Goal: Information Seeking & Learning: Learn about a topic

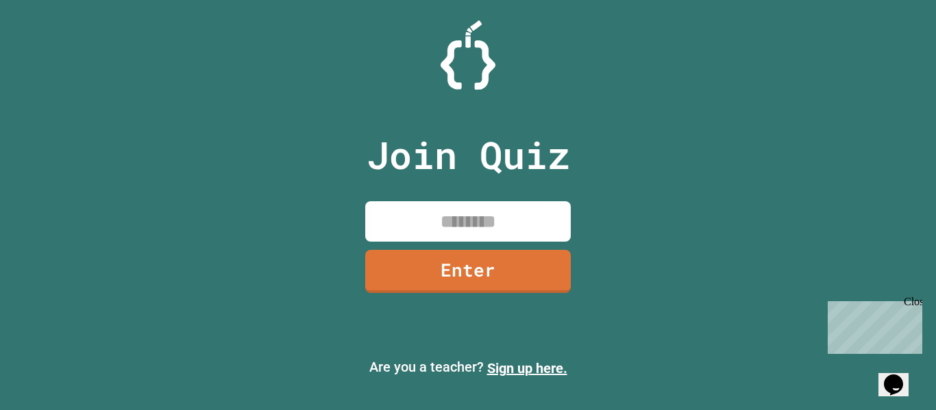
click at [529, 210] on input at bounding box center [467, 221] width 205 height 40
click at [532, 223] on input at bounding box center [467, 221] width 205 height 40
type input "********"
click at [534, 286] on link "Enter" at bounding box center [467, 269] width 199 height 45
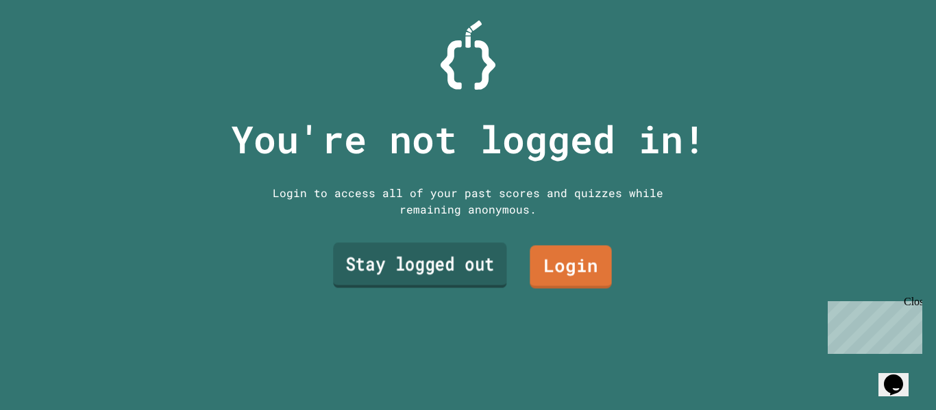
click at [479, 265] on link "Stay logged out" at bounding box center [419, 265] width 173 height 45
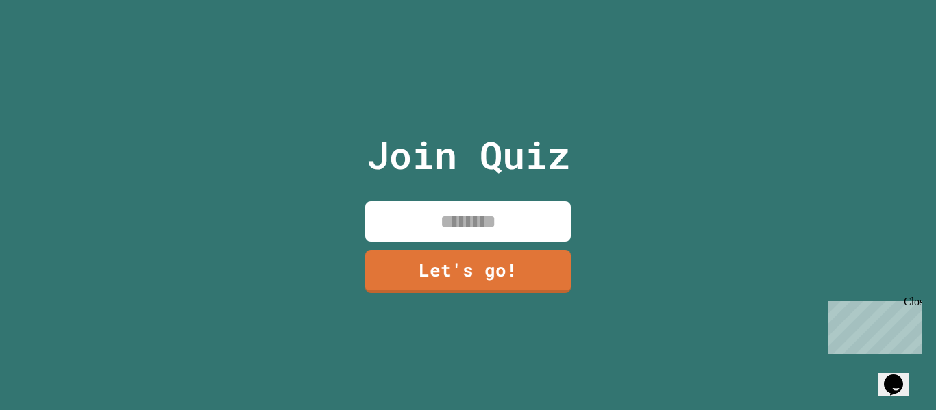
click at [525, 224] on input at bounding box center [467, 221] width 205 height 40
type input "*****"
click at [528, 264] on link "Let's go!" at bounding box center [467, 269] width 199 height 45
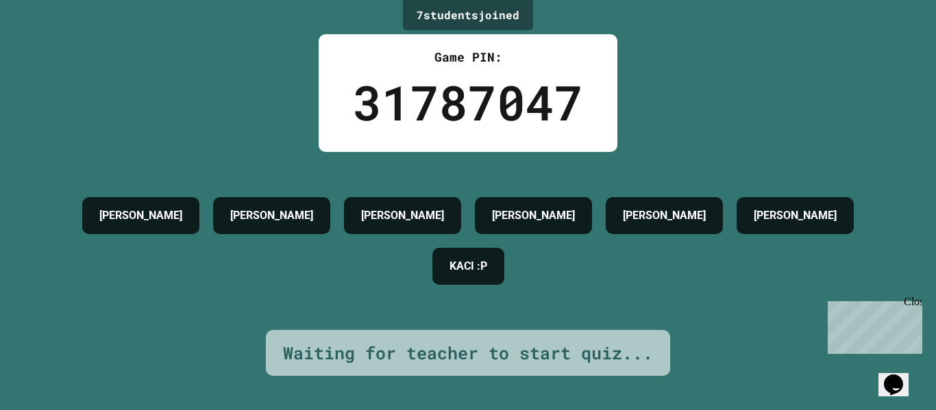
click at [547, 349] on div "Waiting for teacher to start quiz..." at bounding box center [468, 353] width 370 height 26
click at [904, 376] on div "Opens Chat This icon Opens the chat window." at bounding box center [893, 385] width 22 height 22
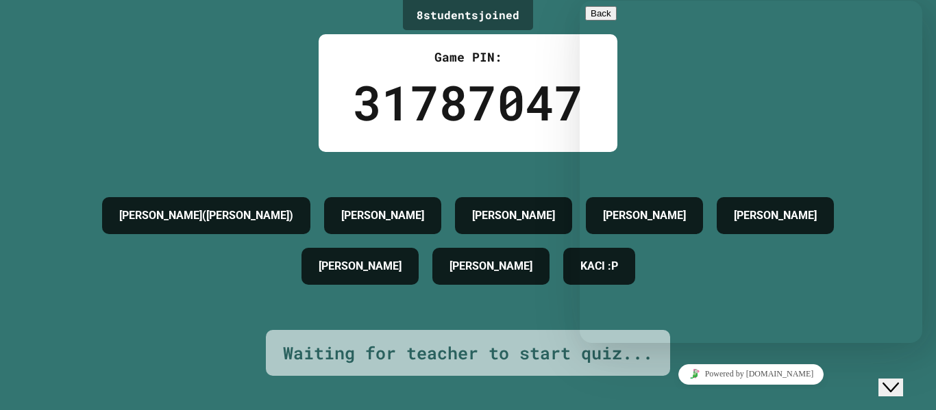
click at [899, 379] on icon "Close Chat This icon closes the chat window." at bounding box center [890, 387] width 16 height 16
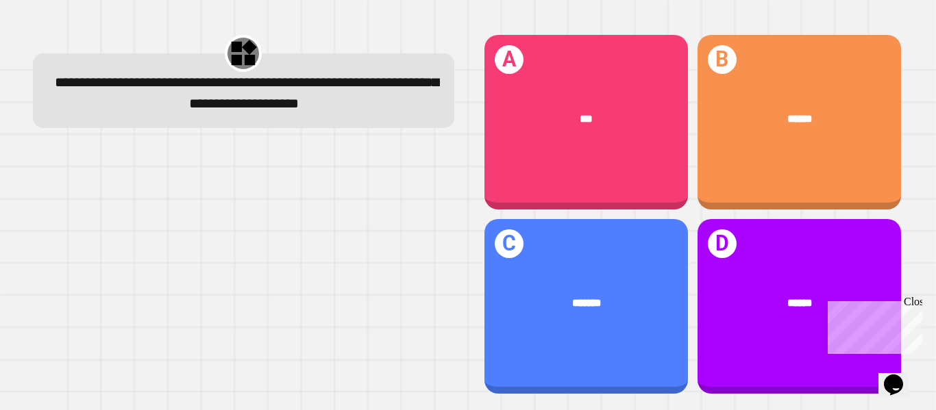
click at [816, 94] on div "******" at bounding box center [798, 119] width 203 height 60
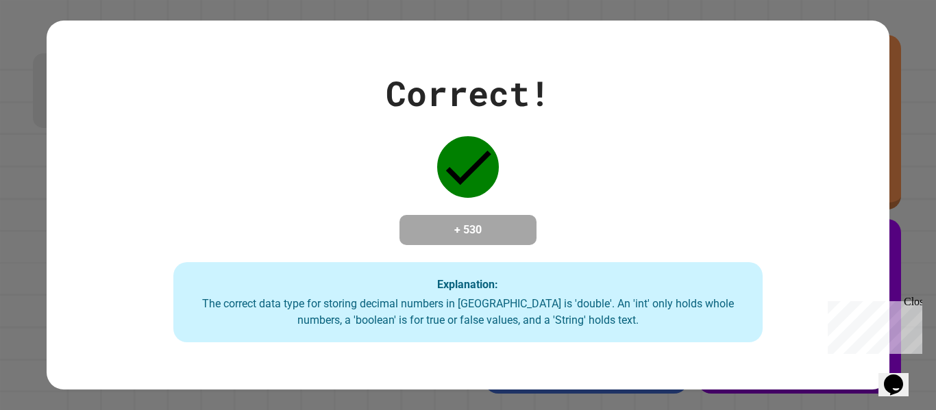
click at [903, 259] on div "Correct! + 530 Explanation: The correct data type for storing decimal numbers i…" at bounding box center [468, 205] width 936 height 410
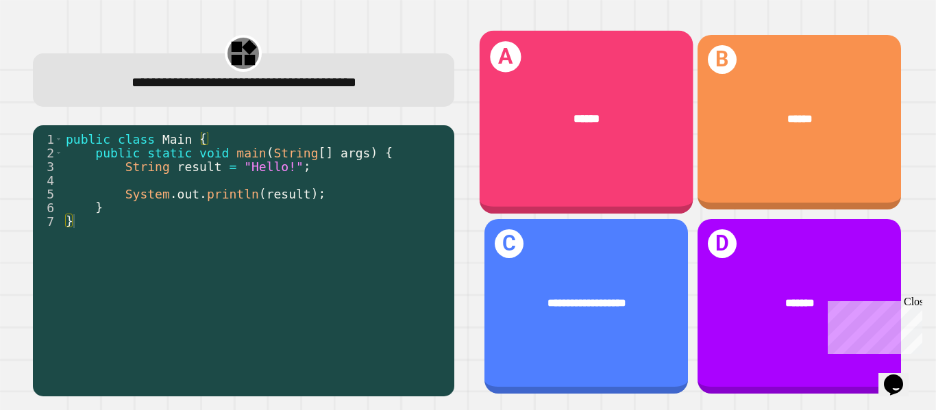
click at [649, 149] on div "******" at bounding box center [586, 119] width 214 height 64
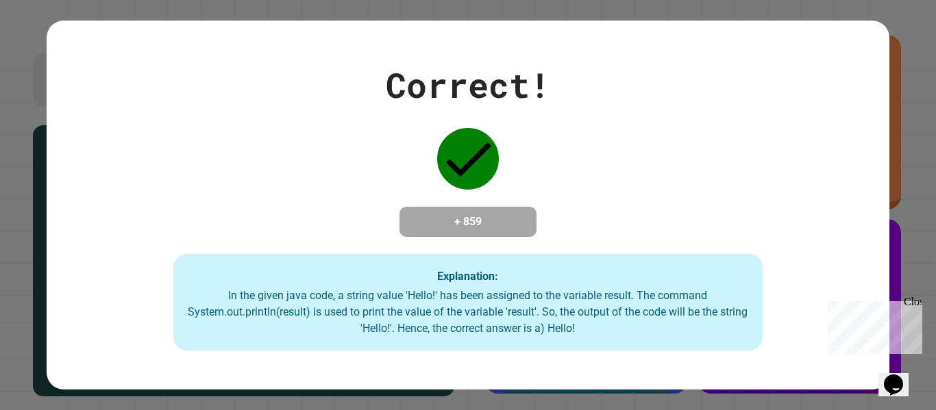
click at [649, 152] on div "Correct! + 859 Explanation: In the given java code, a string value 'Hello!' has…" at bounding box center [468, 206] width 842 height 292
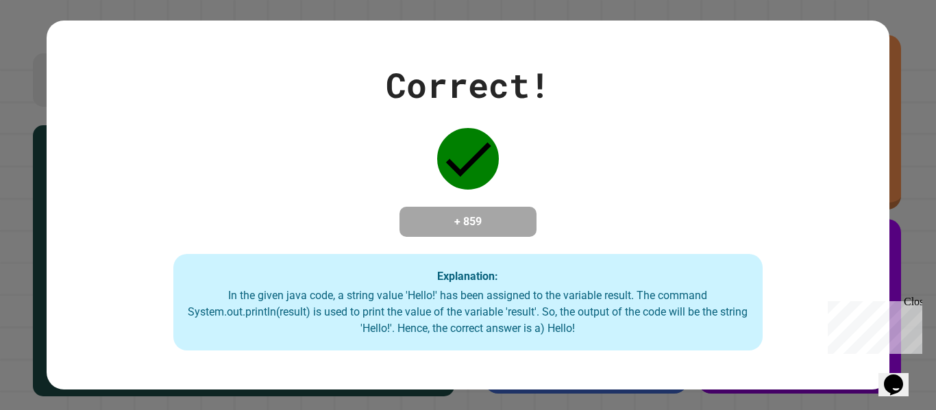
click at [649, 152] on div "Correct! + 859 Explanation: In the given java code, a string value 'Hello!' has…" at bounding box center [468, 206] width 842 height 292
click at [650, 153] on div "Correct! + 859 Explanation: In the given java code, a string value 'Hello!' has…" at bounding box center [468, 206] width 842 height 292
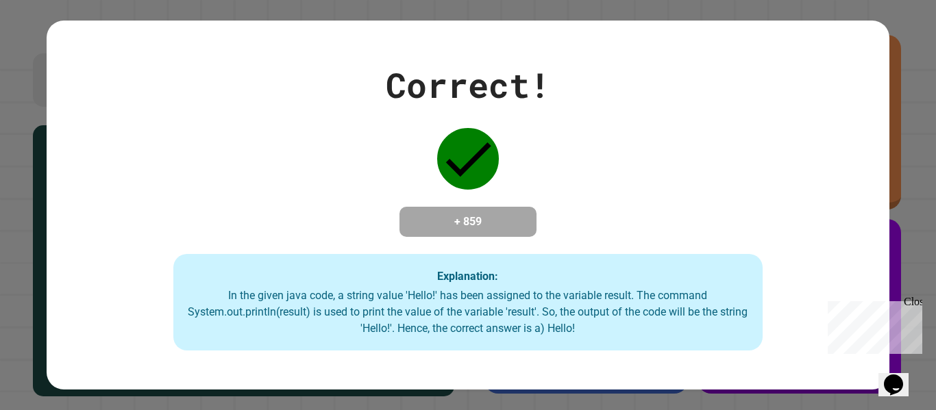
click at [650, 153] on div "Correct! + 859 Explanation: In the given java code, a string value 'Hello!' has…" at bounding box center [468, 206] width 842 height 292
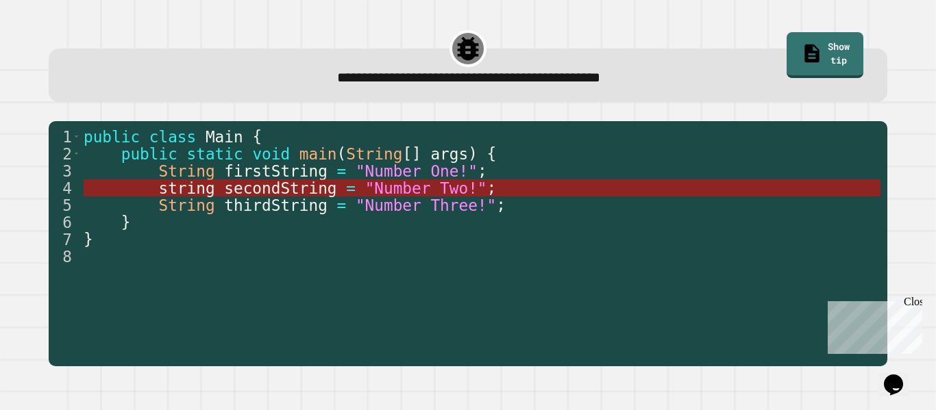
click at [439, 186] on span ""Number Two!"" at bounding box center [426, 188] width 122 height 18
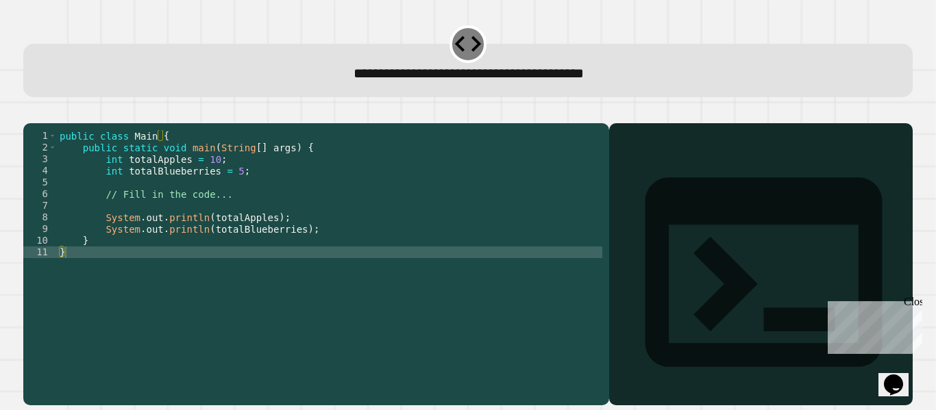
click at [218, 214] on div "public class Main { public static void main ( String [ ] args ) { int totalAppl…" at bounding box center [329, 258] width 545 height 256
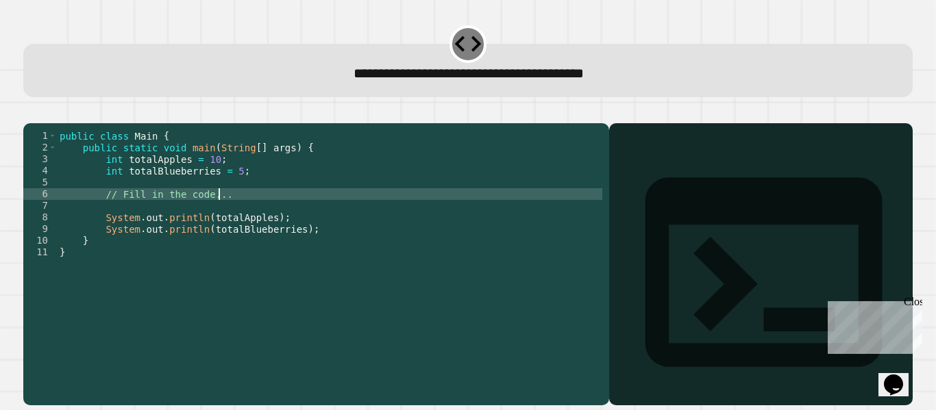
click at [237, 190] on div "public class Main { public static void main ( String [ ] args ) { int totalAppl…" at bounding box center [329, 258] width 545 height 256
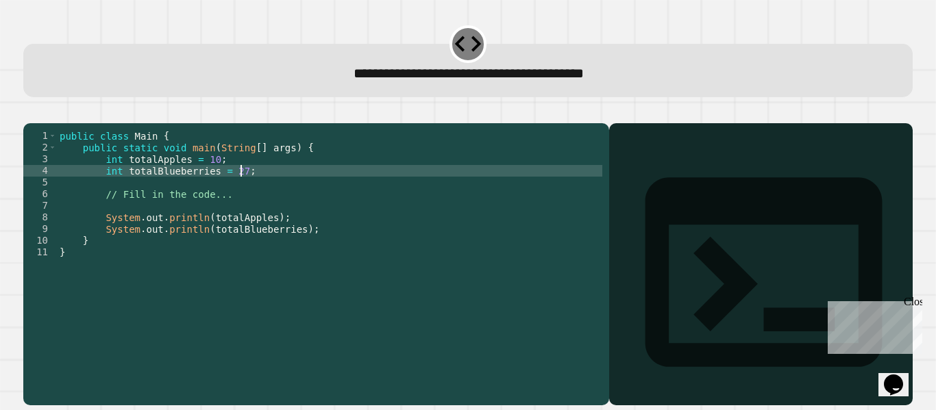
scroll to position [0, 23]
type textarea "**********"
click at [30, 112] on button "button" at bounding box center [30, 112] width 0 height 0
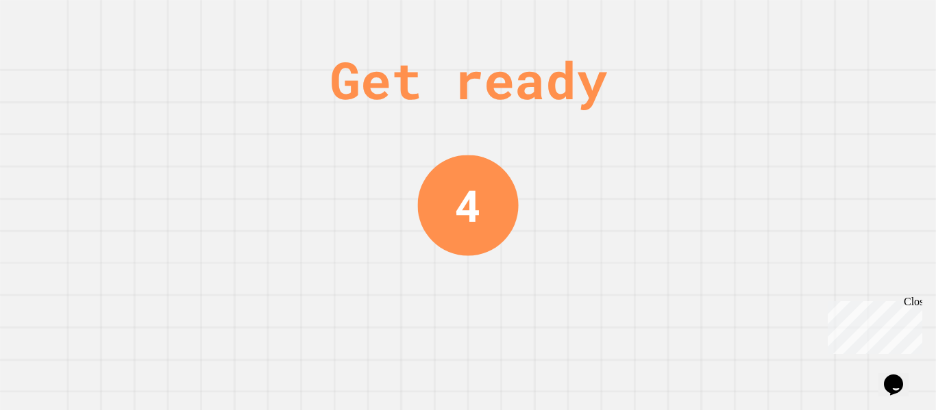
scroll to position [0, 0]
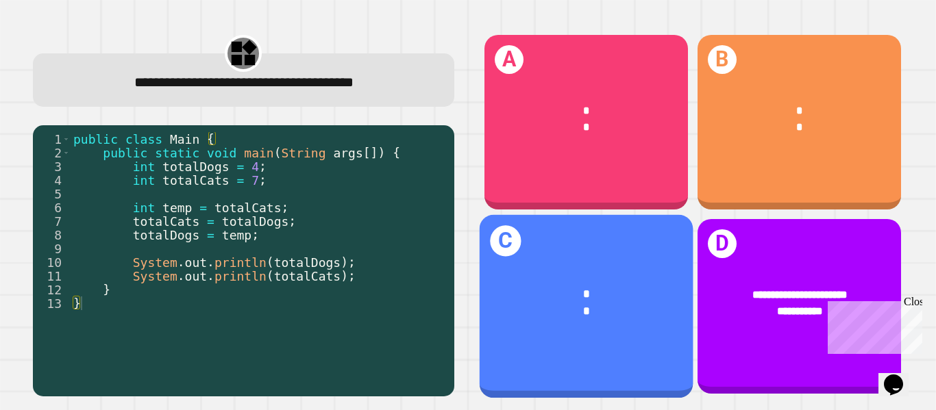
click at [558, 297] on div "*" at bounding box center [586, 295] width 167 height 18
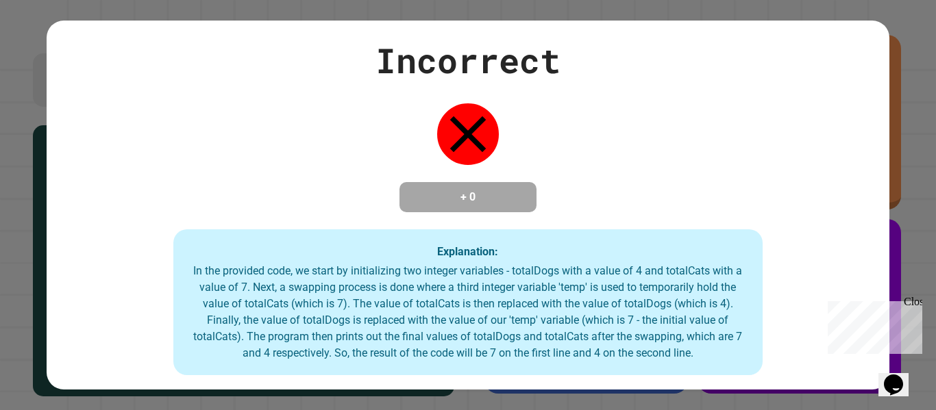
click at [912, 302] on div "Close" at bounding box center [911, 304] width 17 height 17
click at [914, 293] on div "Incorrect + 0 Explanation: In the provided code, we start by initializing two i…" at bounding box center [468, 205] width 936 height 410
click at [901, 127] on div "Incorrect + 0 Explanation: In the provided code, we start by initializing two i…" at bounding box center [468, 205] width 936 height 410
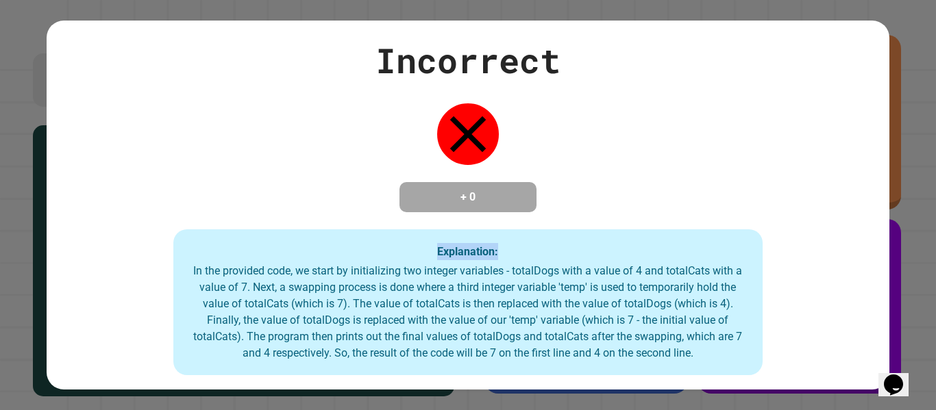
click at [901, 127] on div "Incorrect + 0 Explanation: In the provided code, we start by initializing two i…" at bounding box center [468, 205] width 936 height 410
click at [691, 392] on div "Incorrect + 0 Explanation: In the provided code, we start by initializing two i…" at bounding box center [468, 205] width 936 height 410
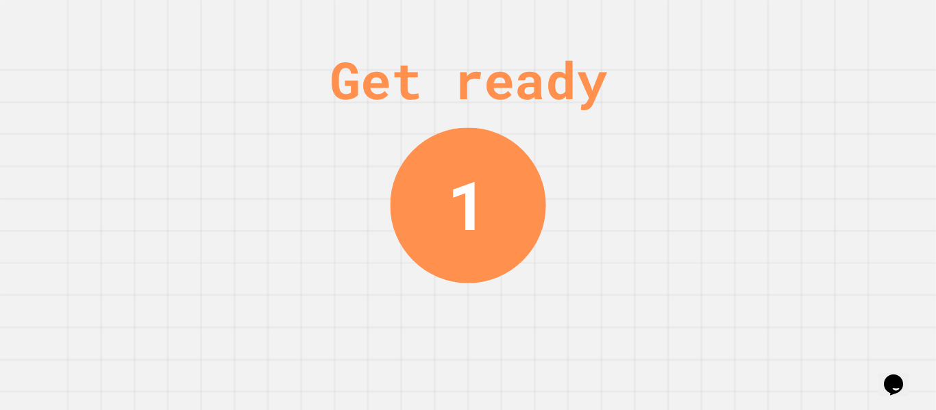
click at [482, 247] on div "1" at bounding box center [467, 205] width 40 height 101
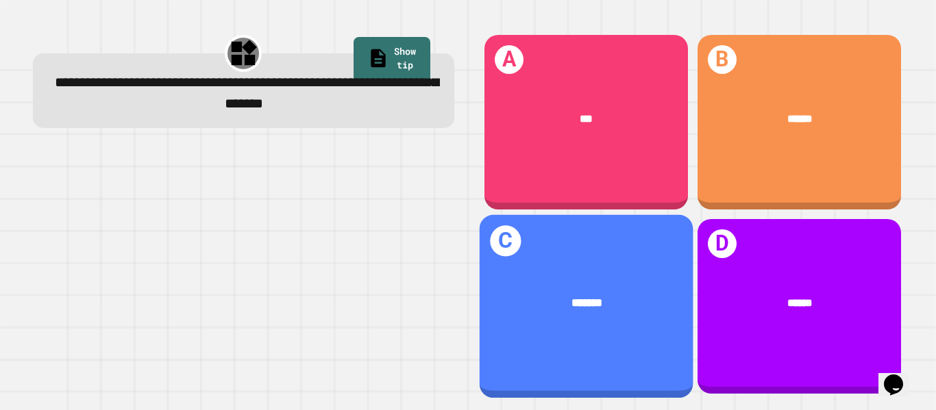
click at [647, 311] on div "*******" at bounding box center [586, 304] width 167 height 18
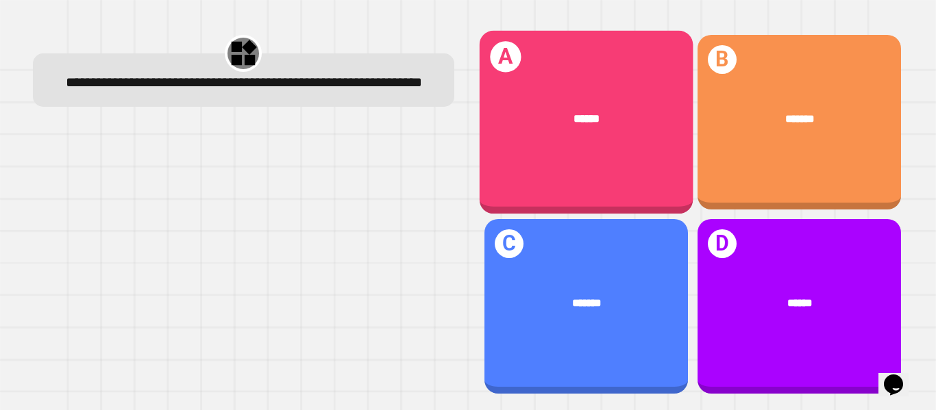
click at [649, 136] on div "******" at bounding box center [586, 119] width 214 height 64
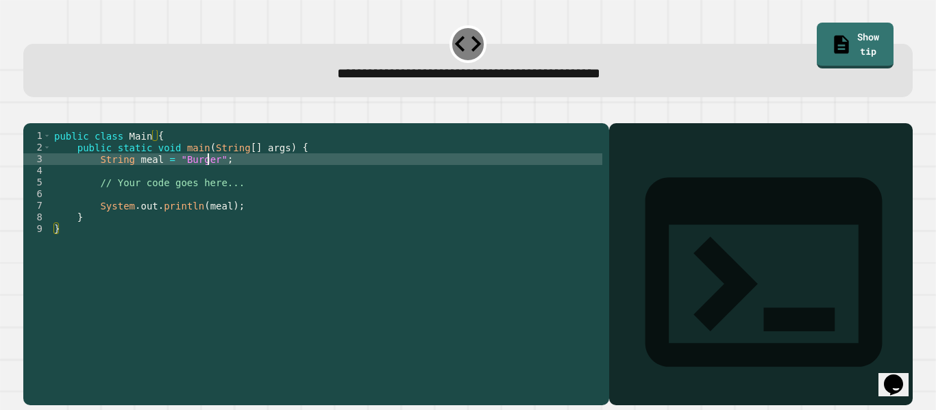
click at [210, 184] on div "public class Main { public static void main ( String [ ] args ) { String meal =…" at bounding box center [326, 258] width 551 height 256
click at [188, 179] on div "public class Main { public static void main ( String [ ] args ) { String meal =…" at bounding box center [326, 258] width 551 height 256
type textarea "**********"
click at [43, 121] on icon "button" at bounding box center [40, 121] width 8 height 10
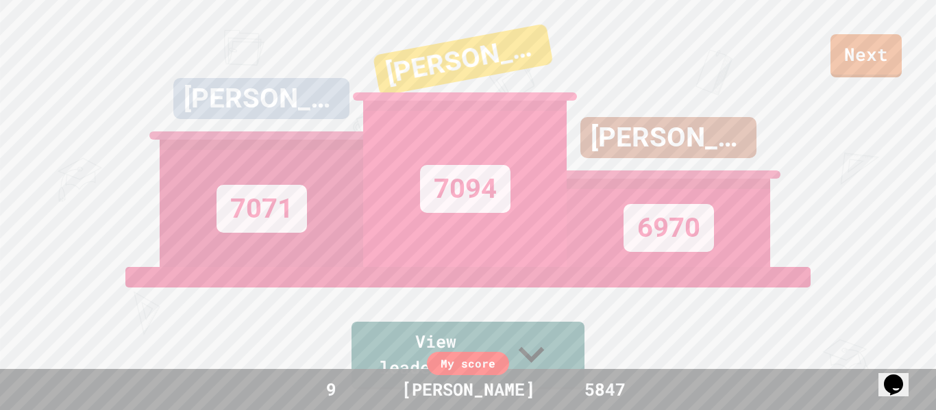
scroll to position [84, 0]
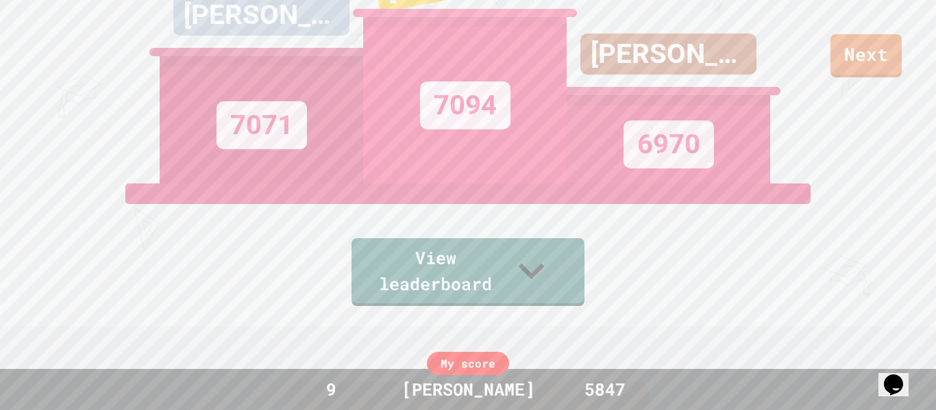
click at [432, 263] on link "View leaderboard" at bounding box center [467, 272] width 233 height 68
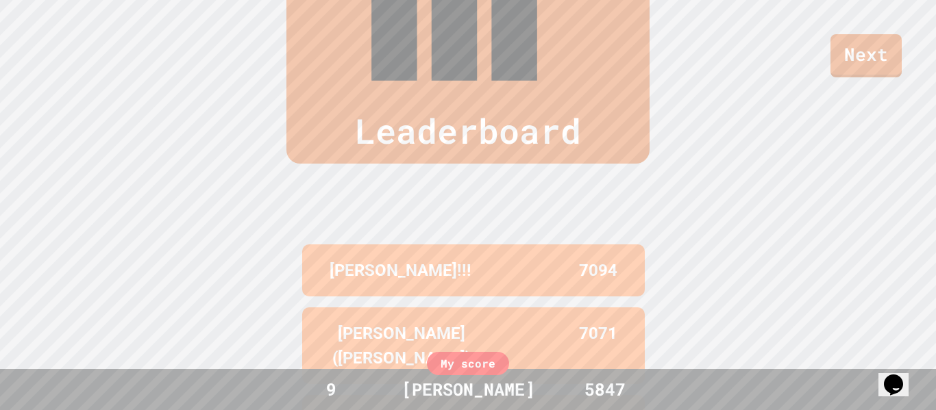
scroll to position [0, 0]
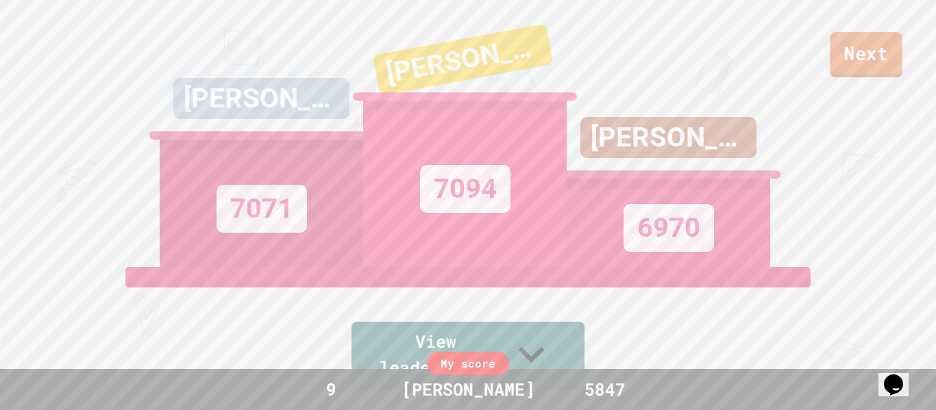
click at [868, 62] on link "Next" at bounding box center [865, 54] width 73 height 45
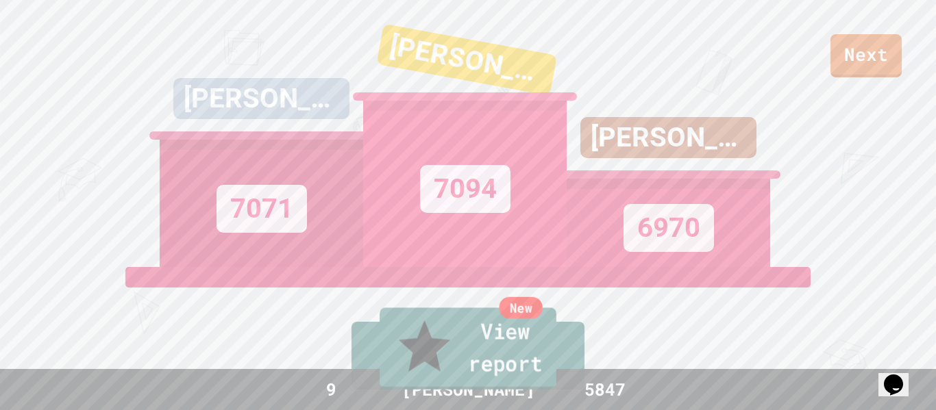
click at [469, 359] on link "New View report" at bounding box center [467, 349] width 177 height 82
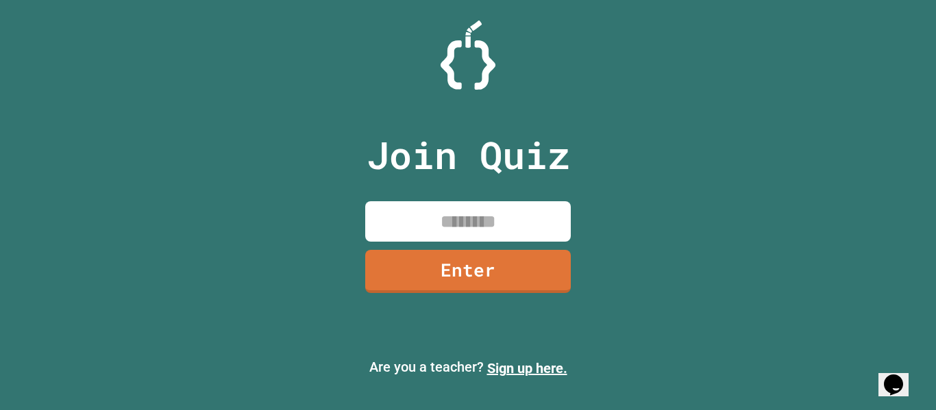
click at [481, 218] on input at bounding box center [467, 221] width 205 height 40
click at [492, 219] on input at bounding box center [467, 221] width 205 height 40
